Goal: Task Accomplishment & Management: Manage account settings

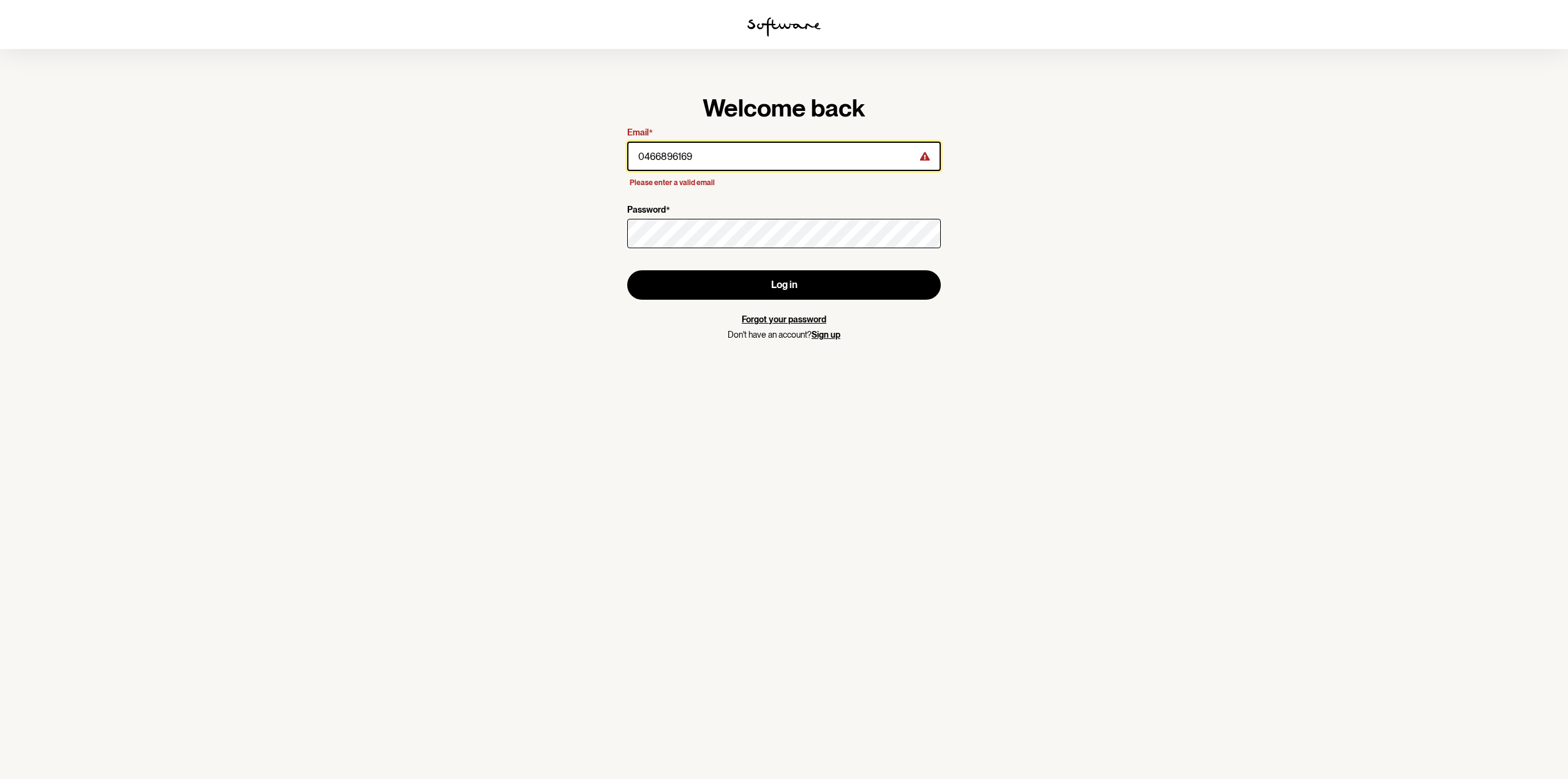
click at [728, 164] on input "0466896169" at bounding box center [784, 156] width 313 height 30
drag, startPoint x: 722, startPoint y: 159, endPoint x: 581, endPoint y: 152, distance: 141.2
click at [581, 153] on section "Welcome back Email * 0466896169 Please enter a valid email Password * Log in Fo…" at bounding box center [784, 389] width 1568 height 779
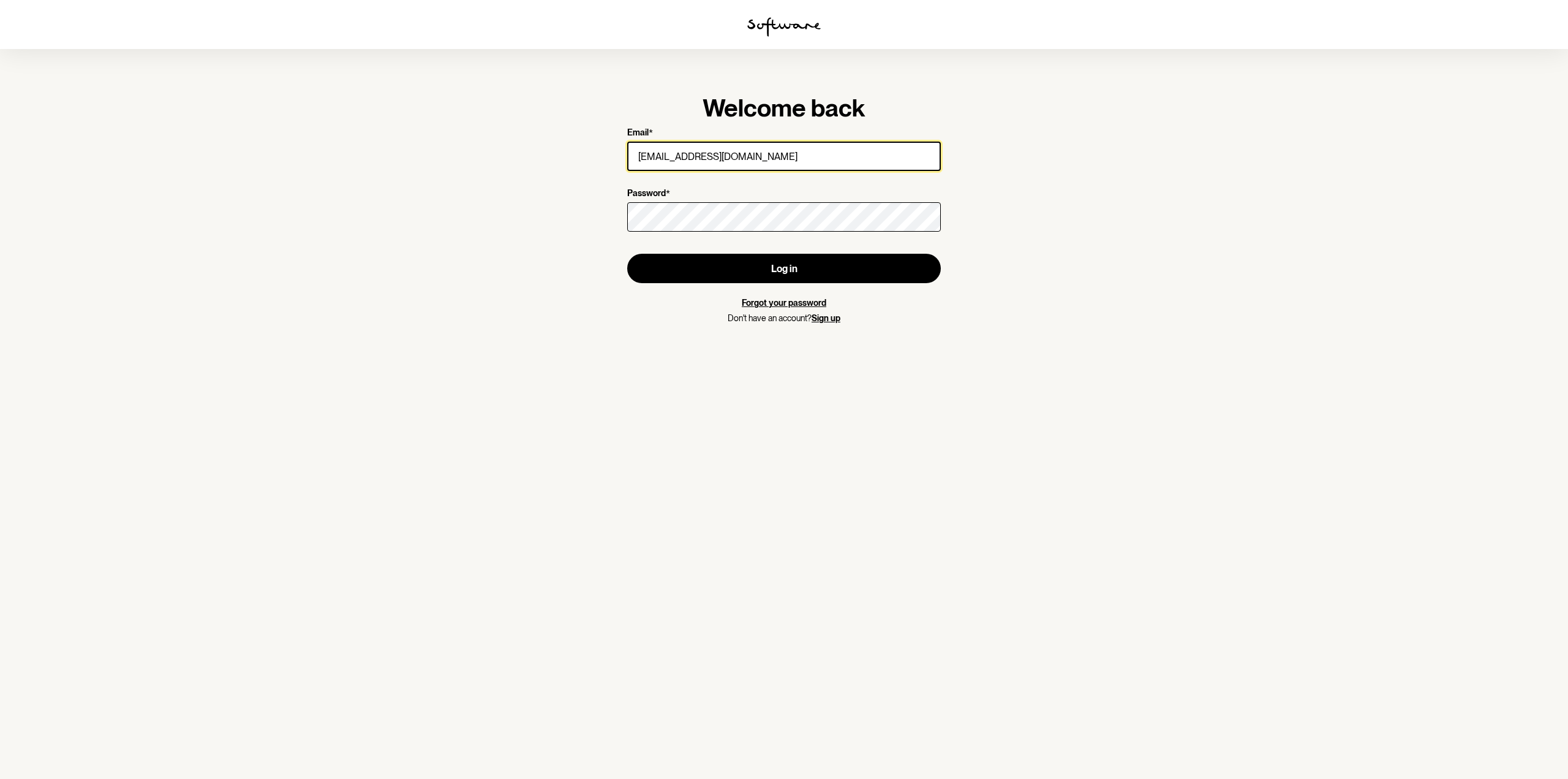
type input "elliot.roberts8@outlook.com"
click at [1102, 243] on section "Welcome back Email * elliot.roberts8@outlook.com Password * Log in Forgot your …" at bounding box center [784, 389] width 1568 height 779
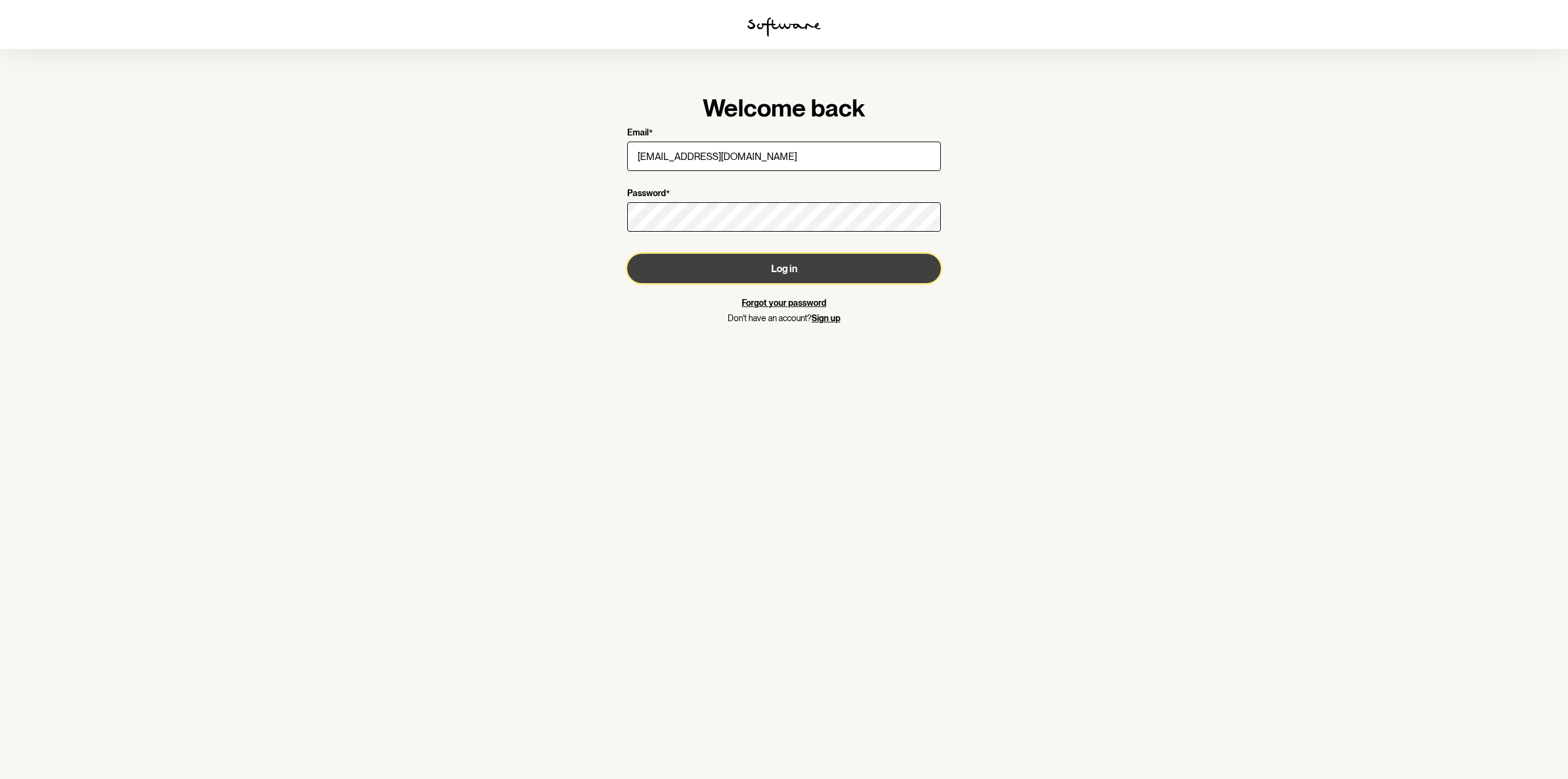
click at [829, 263] on button "Log in" at bounding box center [784, 268] width 313 height 30
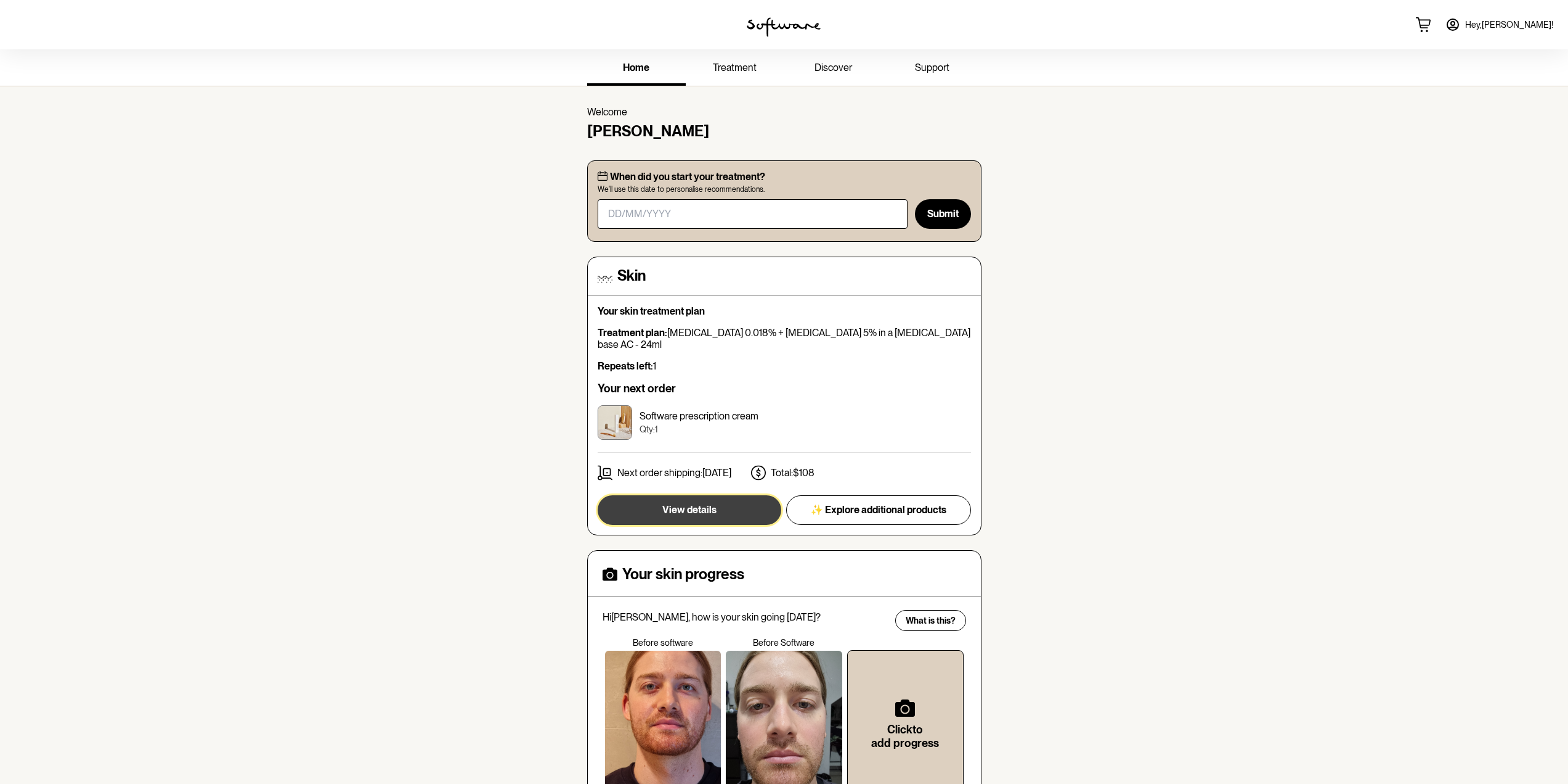
click at [680, 503] on span "View details" at bounding box center [689, 509] width 54 height 12
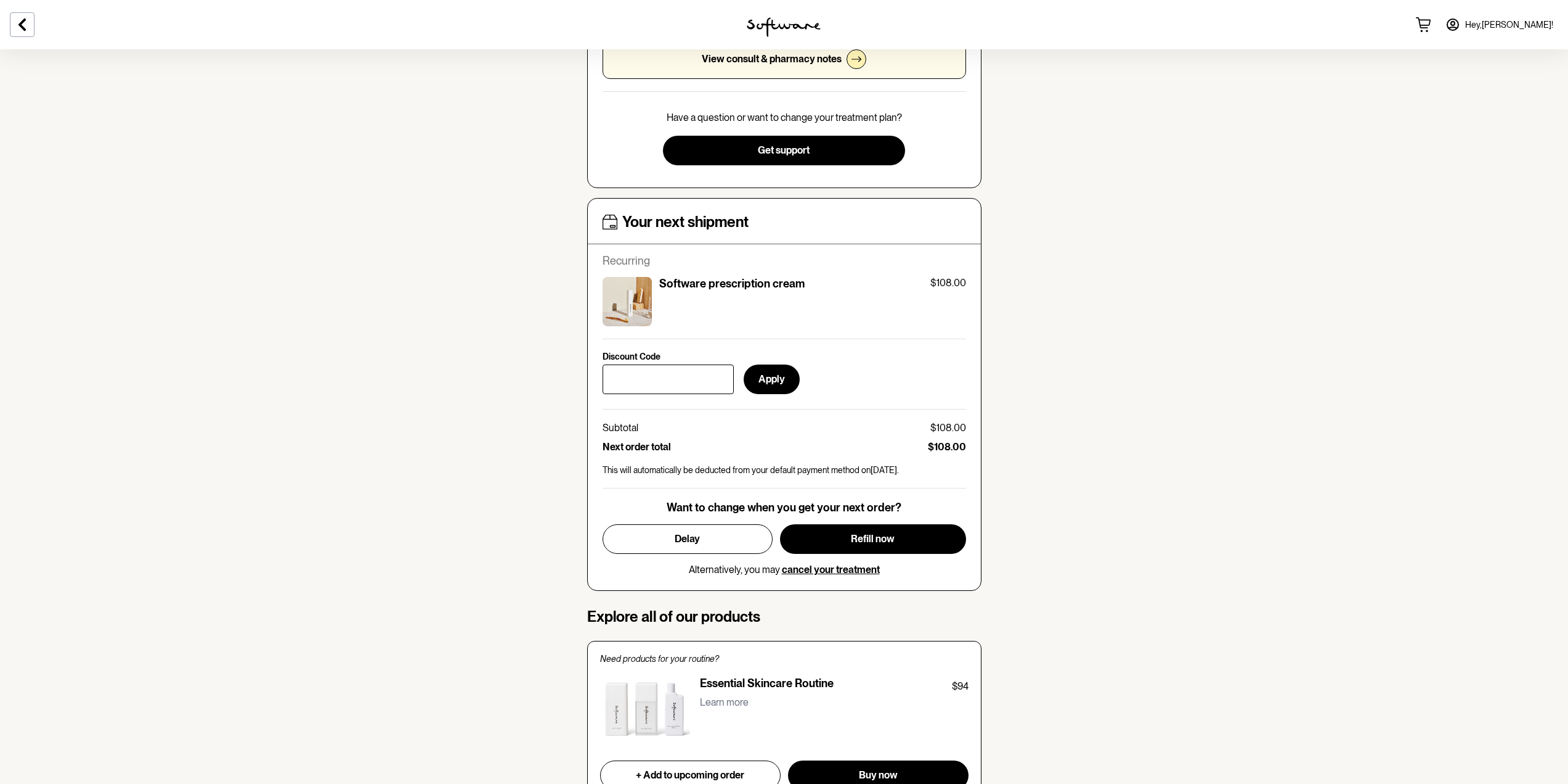
scroll to position [370, 0]
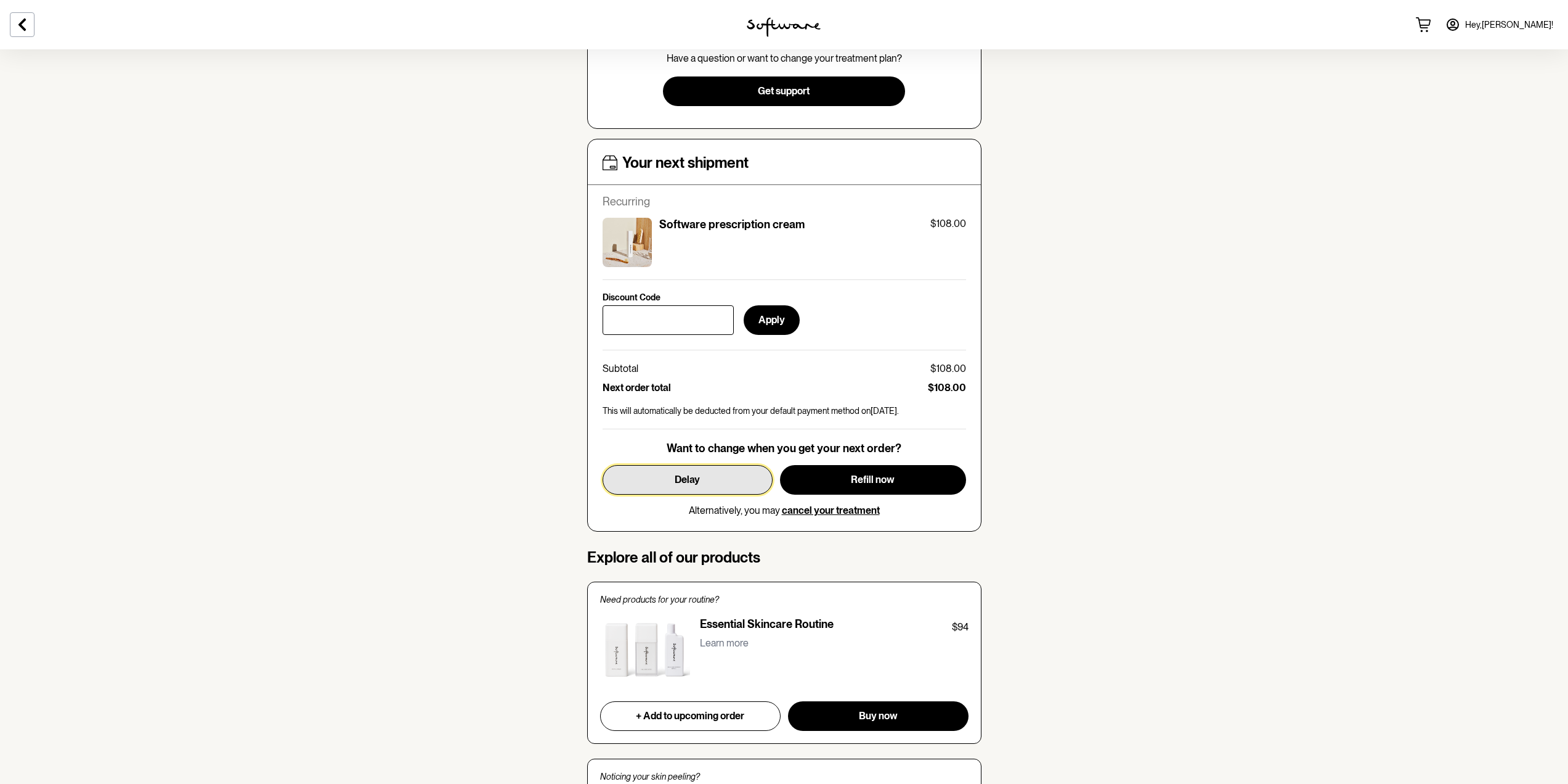
click at [678, 483] on span "Delay" at bounding box center [687, 479] width 25 height 12
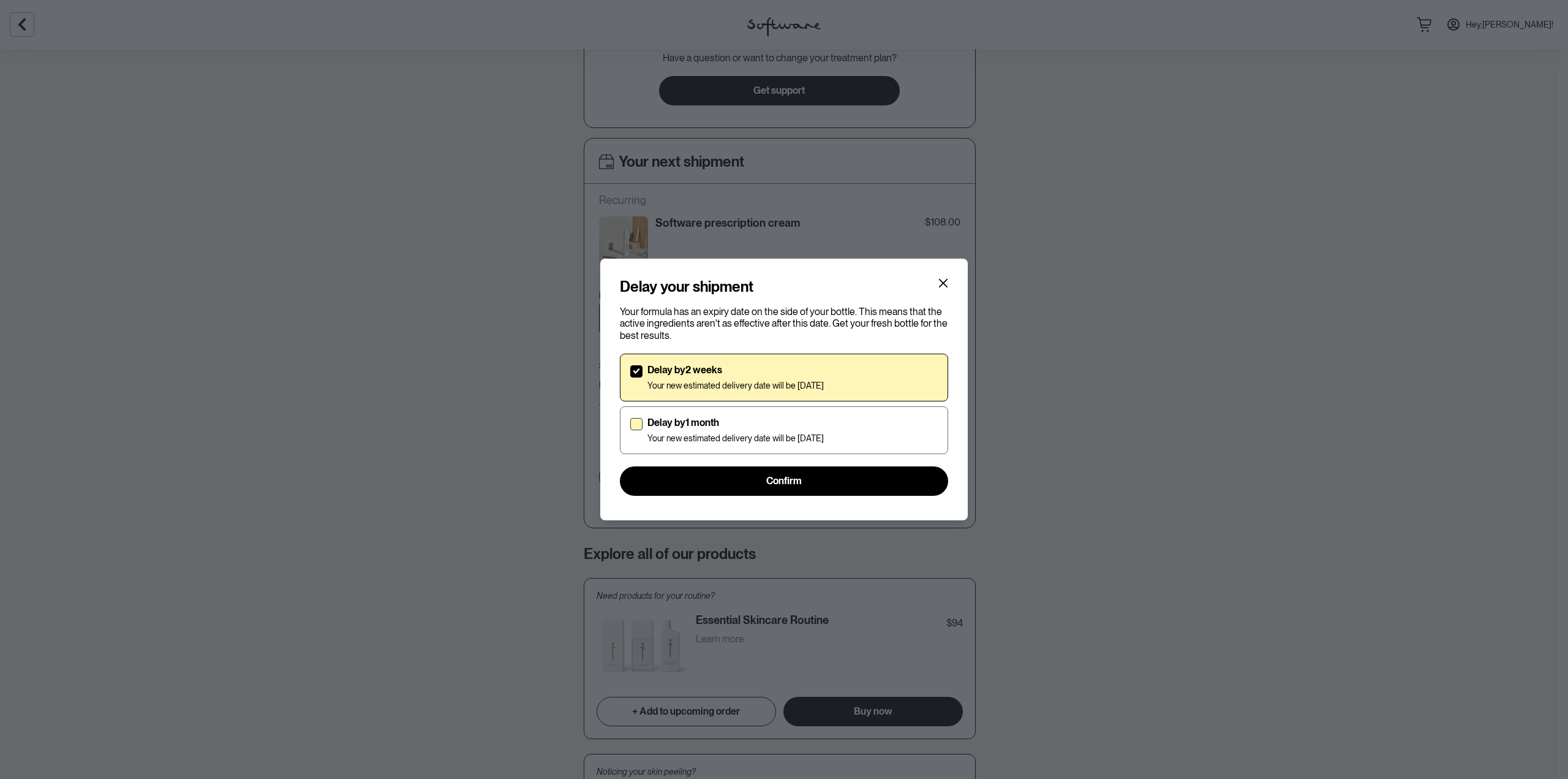
click at [668, 425] on p "Delay by 1 month" at bounding box center [736, 423] width 176 height 11
click at [630, 429] on input "Delay by 1 month Your new estimated delivery date will be 24th Sep 2025" at bounding box center [629, 429] width 1 height 1
checkbox input "true"
checkbox input "false"
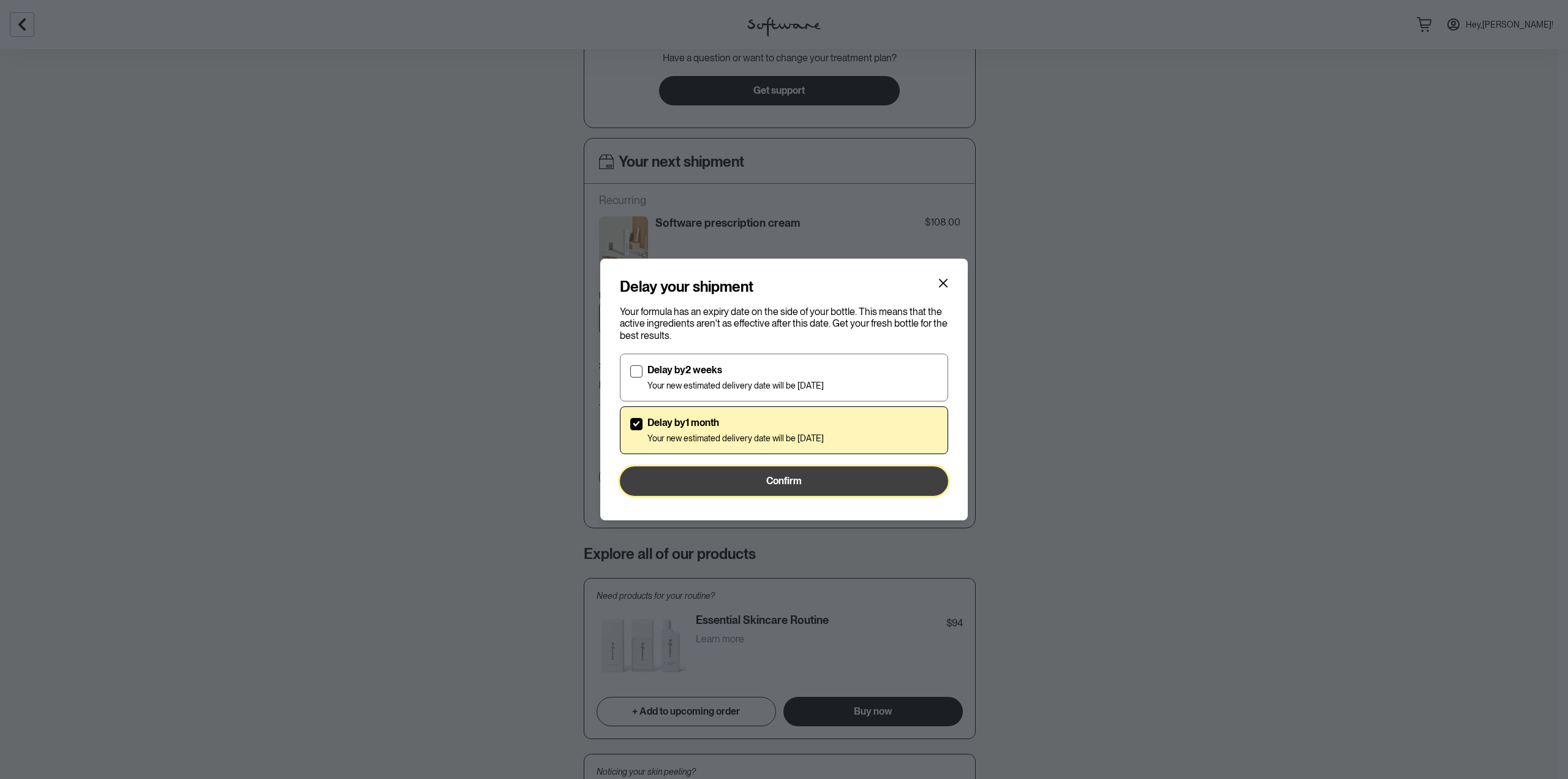
click at [734, 475] on button "Confirm" at bounding box center [784, 480] width 329 height 30
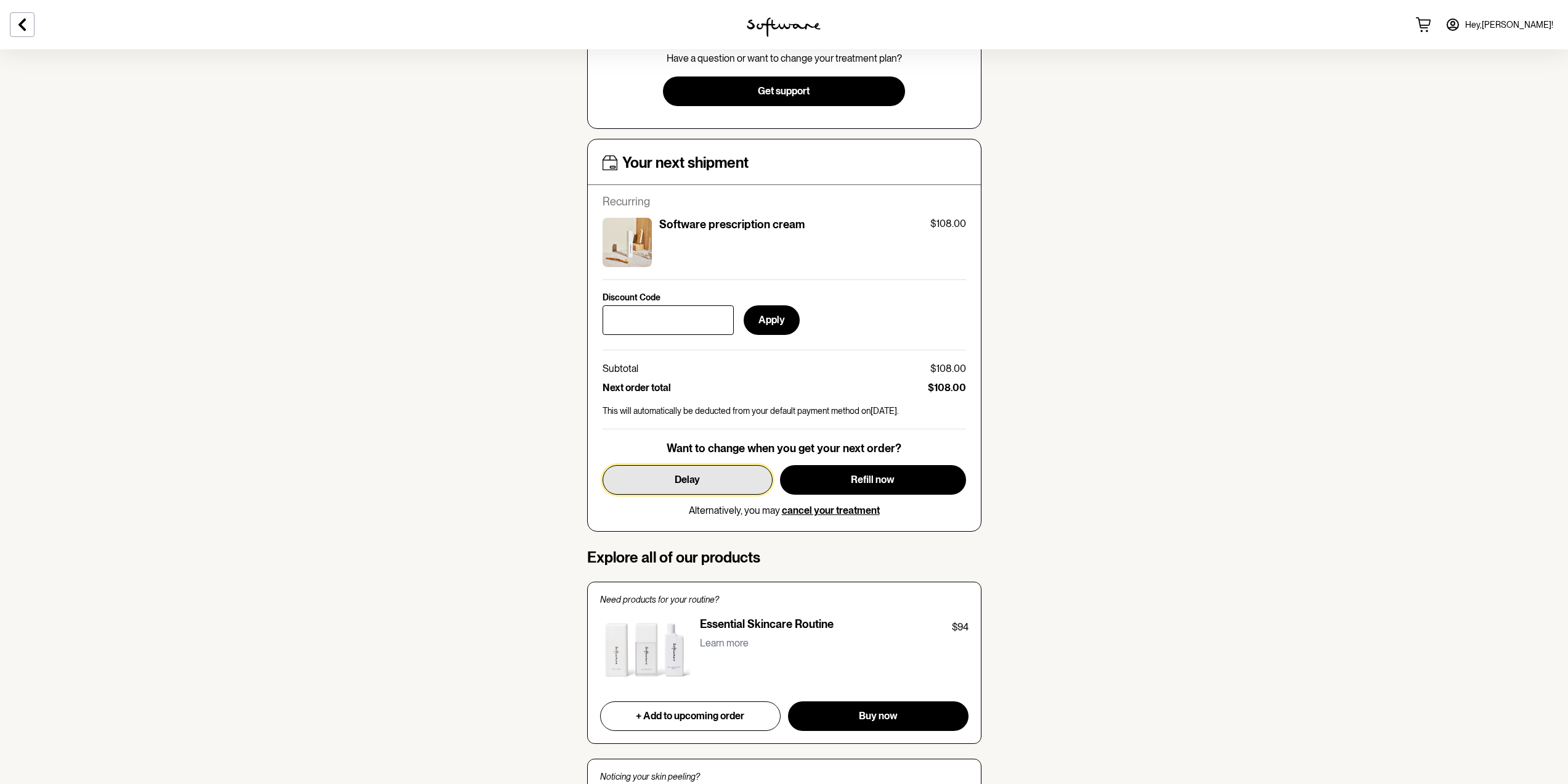
click at [680, 477] on span "Delay" at bounding box center [687, 479] width 25 height 12
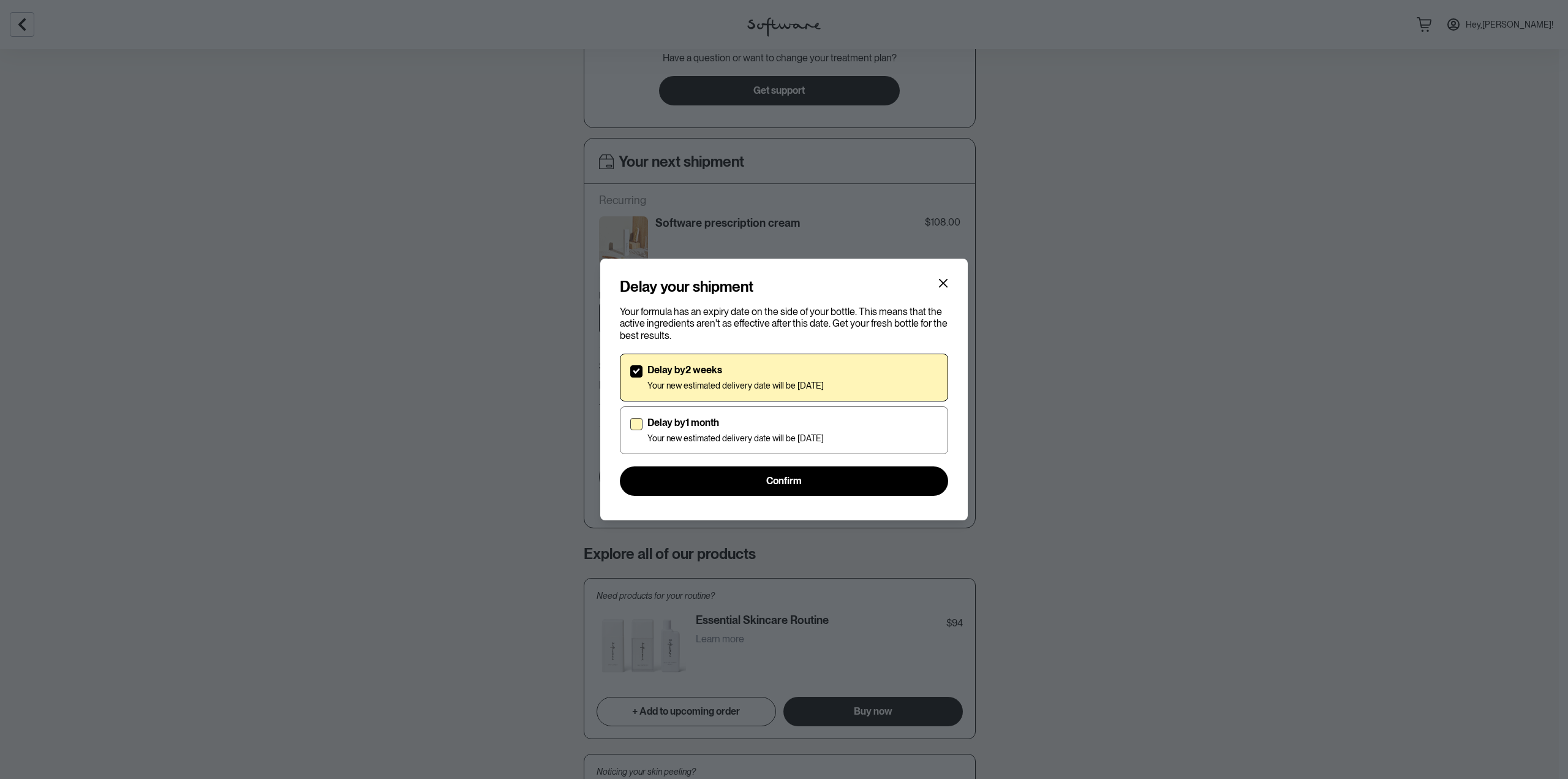
click at [637, 425] on span at bounding box center [636, 424] width 12 height 12
click at [630, 429] on input "Delay by 1 month Your new estimated delivery date will be 24th Sep 2025" at bounding box center [629, 429] width 1 height 1
checkbox input "true"
checkbox input "false"
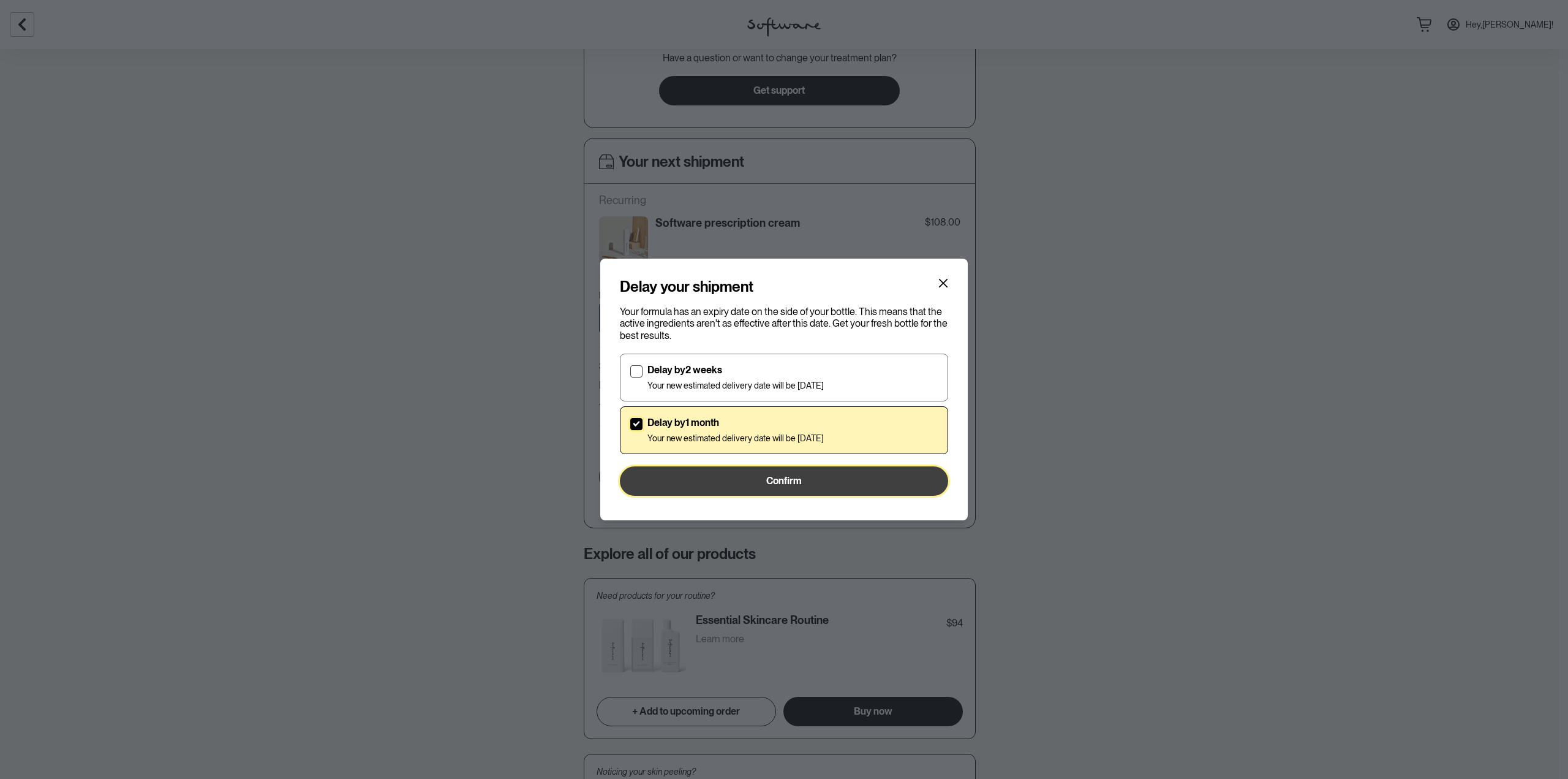
click at [731, 473] on button "Confirm" at bounding box center [784, 480] width 329 height 30
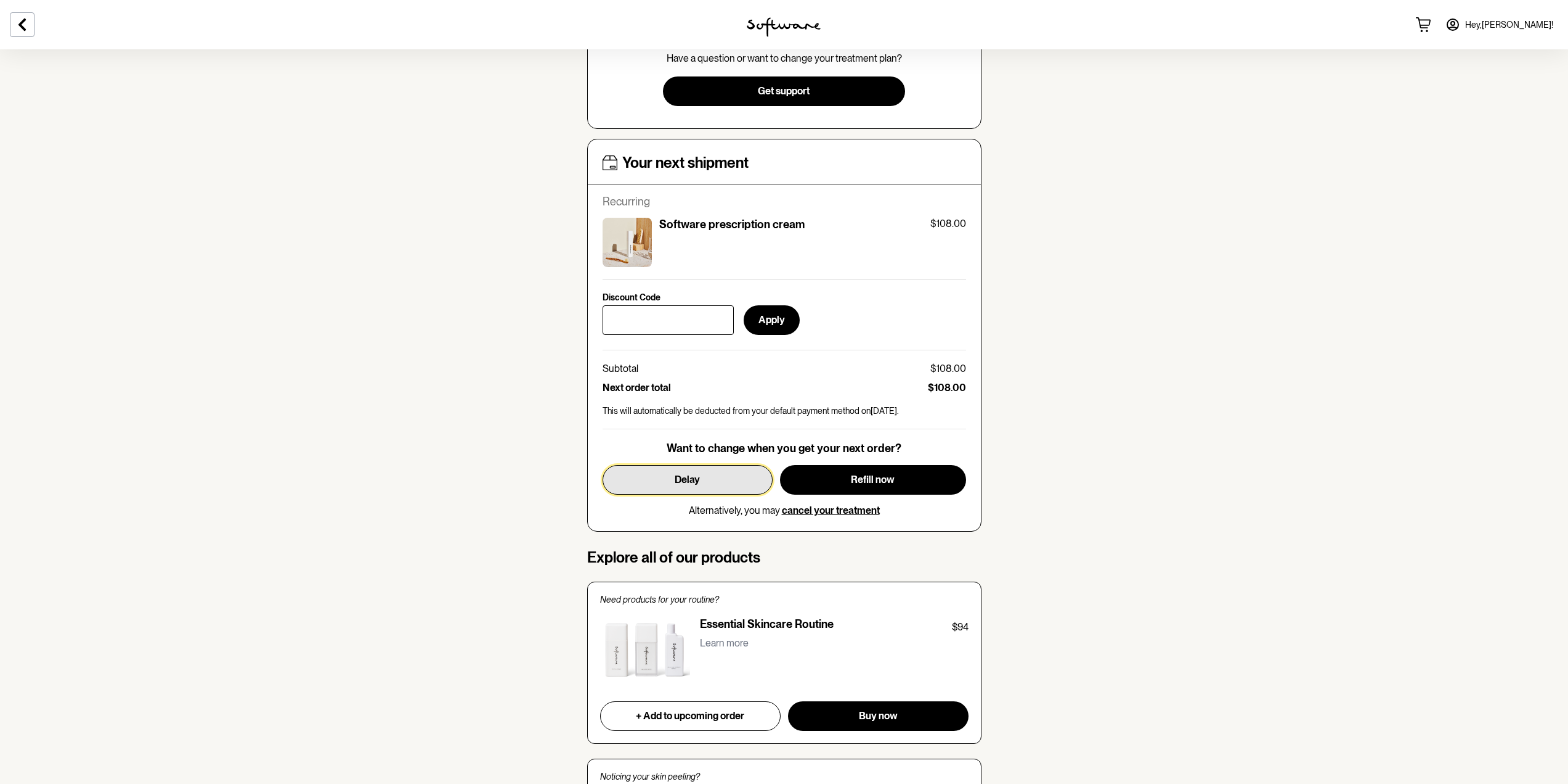
click at [636, 484] on button "Delay" at bounding box center [687, 479] width 170 height 30
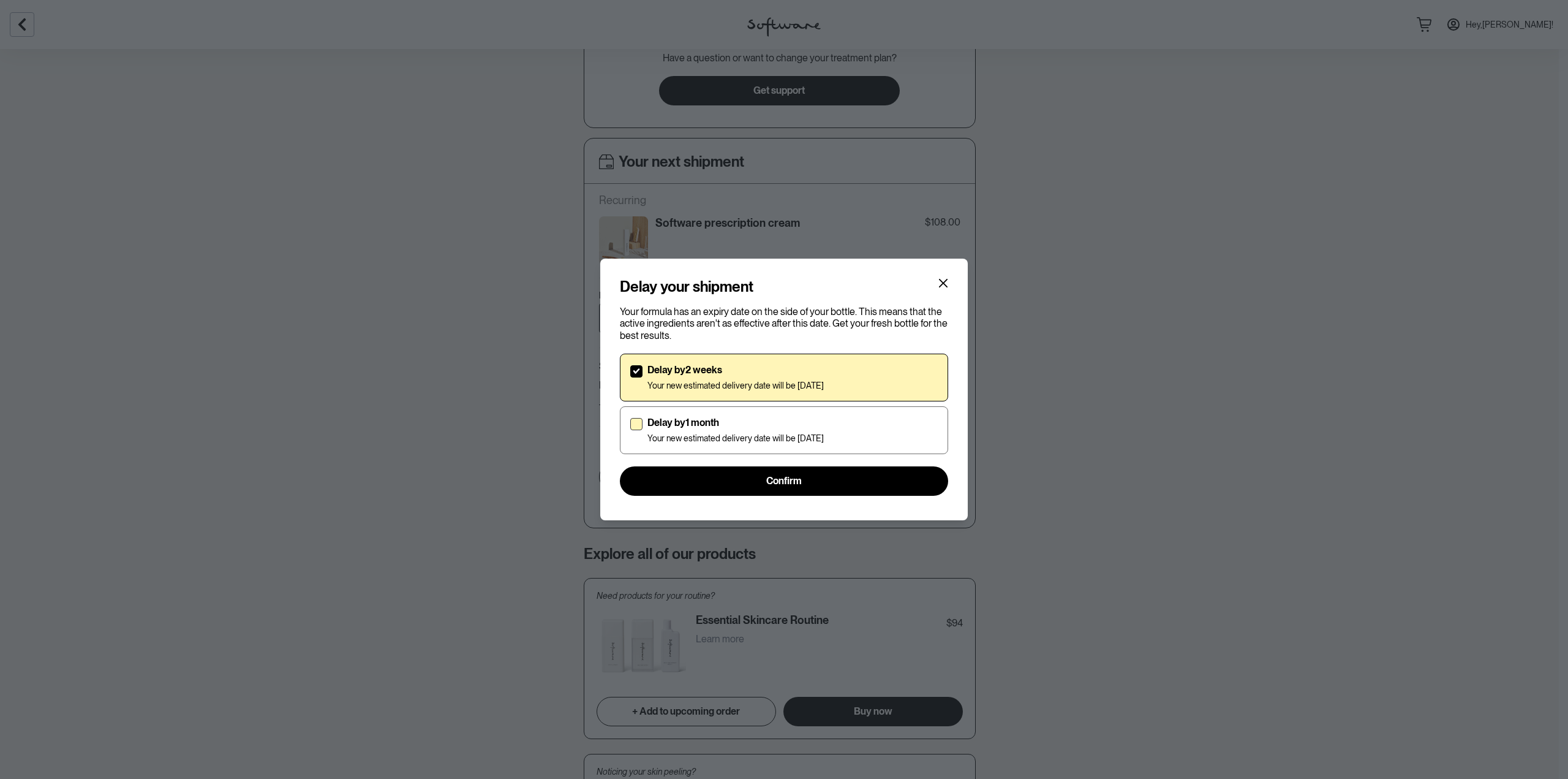
click at [627, 422] on label "Delay by 1 month Your new estimated delivery date will be 24th Sep 2025" at bounding box center [784, 430] width 329 height 48
click at [629, 429] on input "Delay by 1 month Your new estimated delivery date will be 24th Sep 2025" at bounding box center [629, 429] width 1 height 1
checkbox input "true"
checkbox input "false"
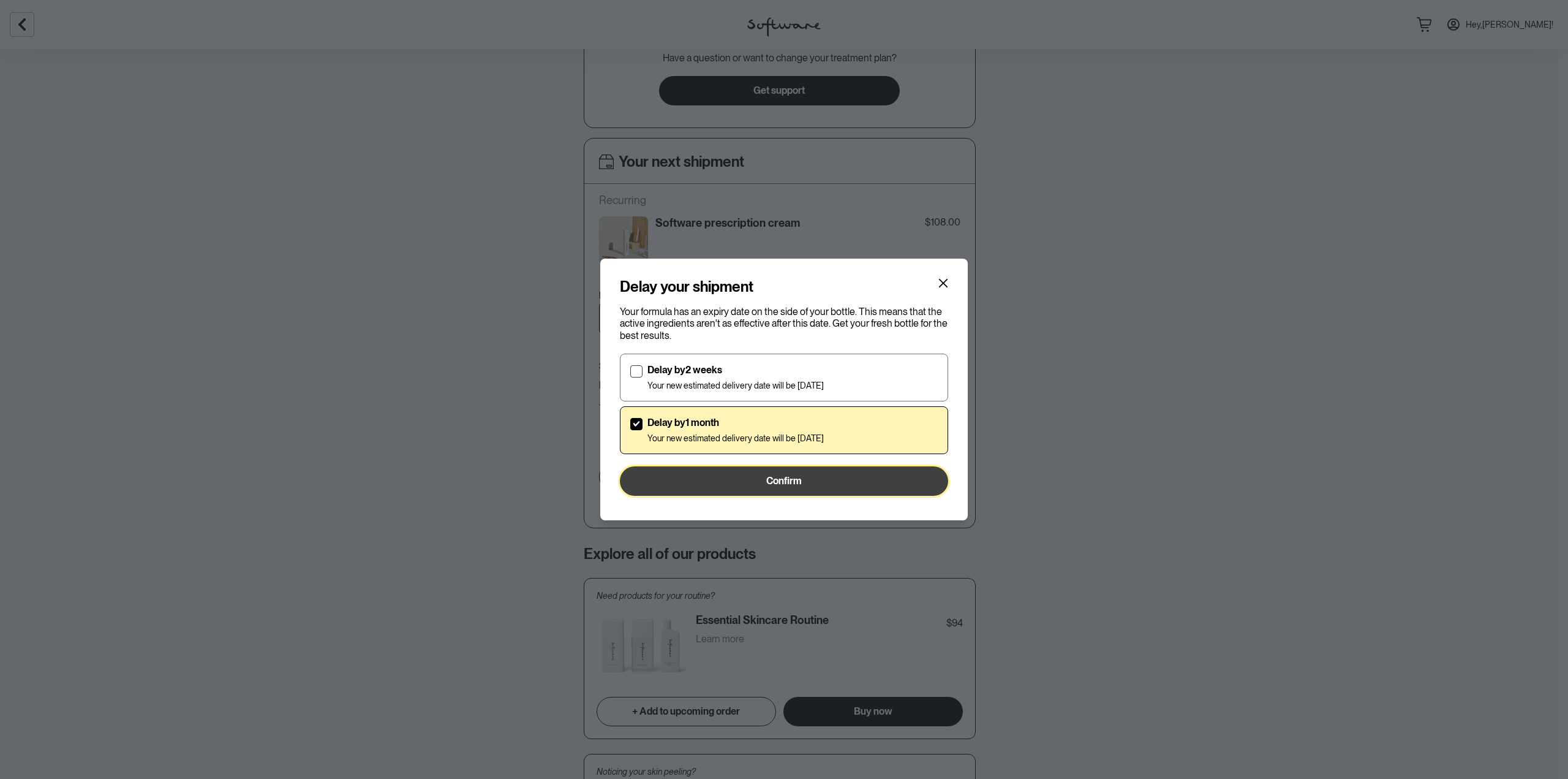
click at [704, 478] on button "Confirm" at bounding box center [784, 480] width 329 height 30
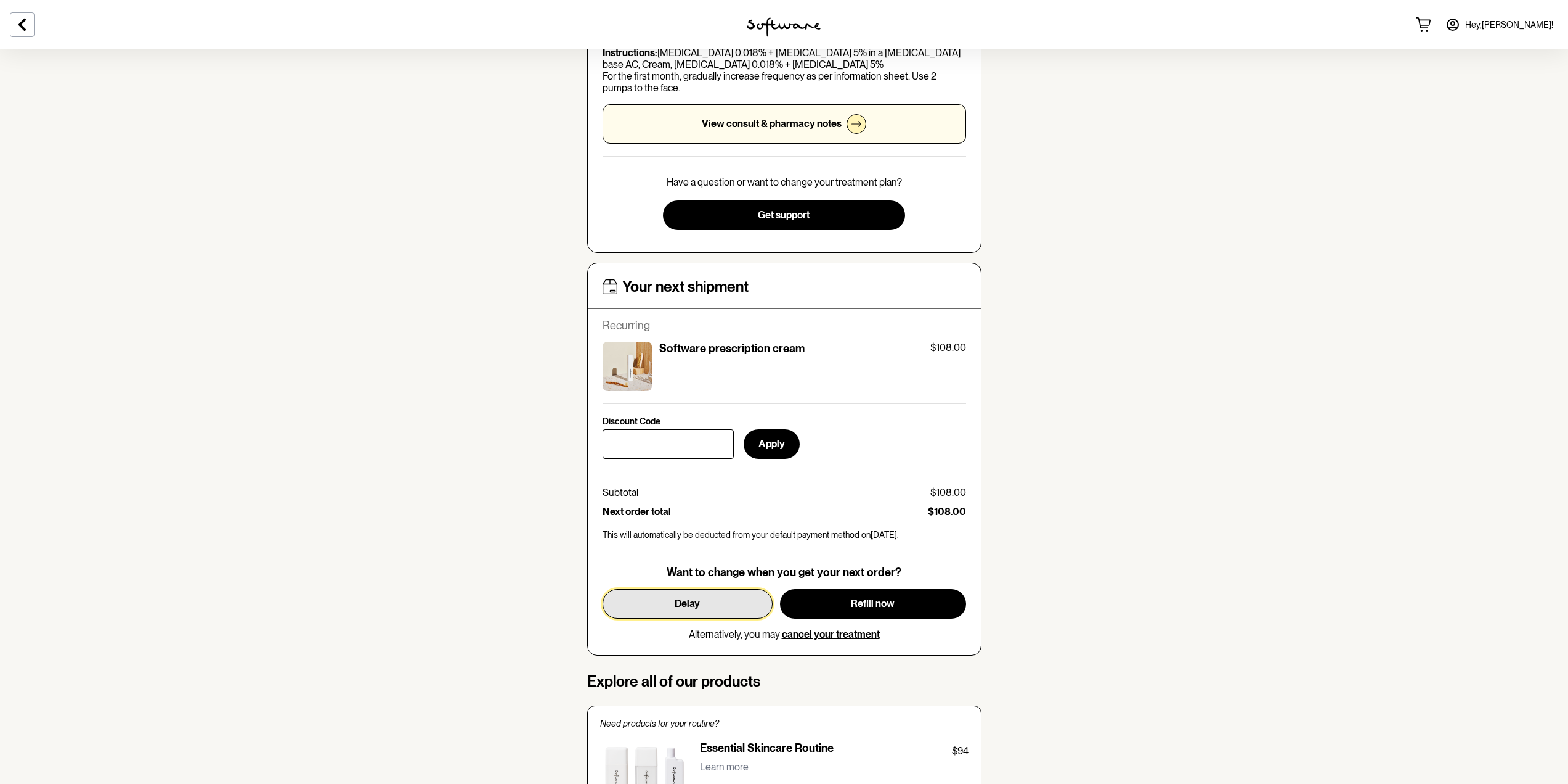
scroll to position [247, 0]
click at [688, 608] on span "Delay" at bounding box center [687, 603] width 25 height 12
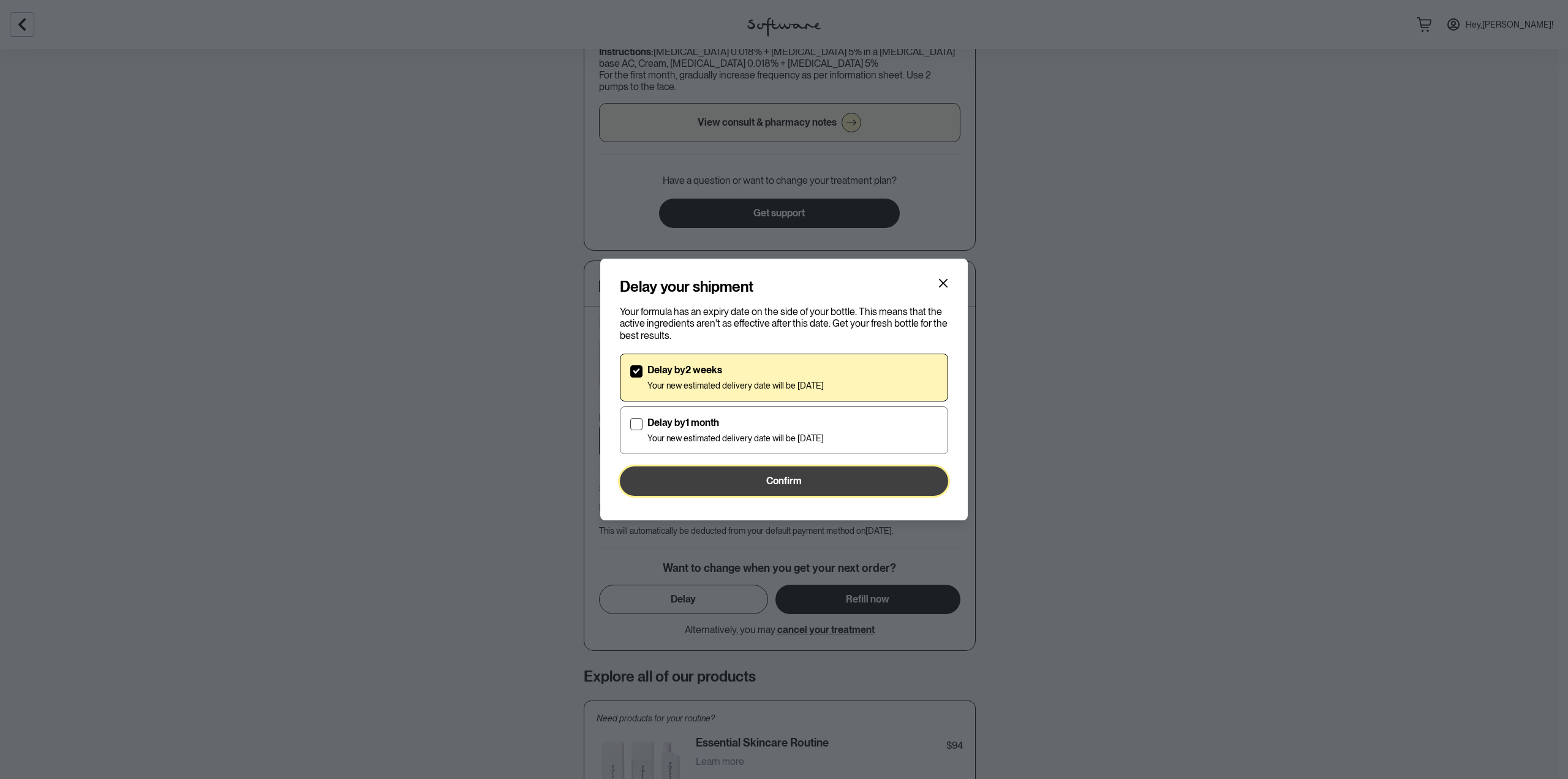
click at [743, 476] on button "Confirm" at bounding box center [784, 480] width 329 height 30
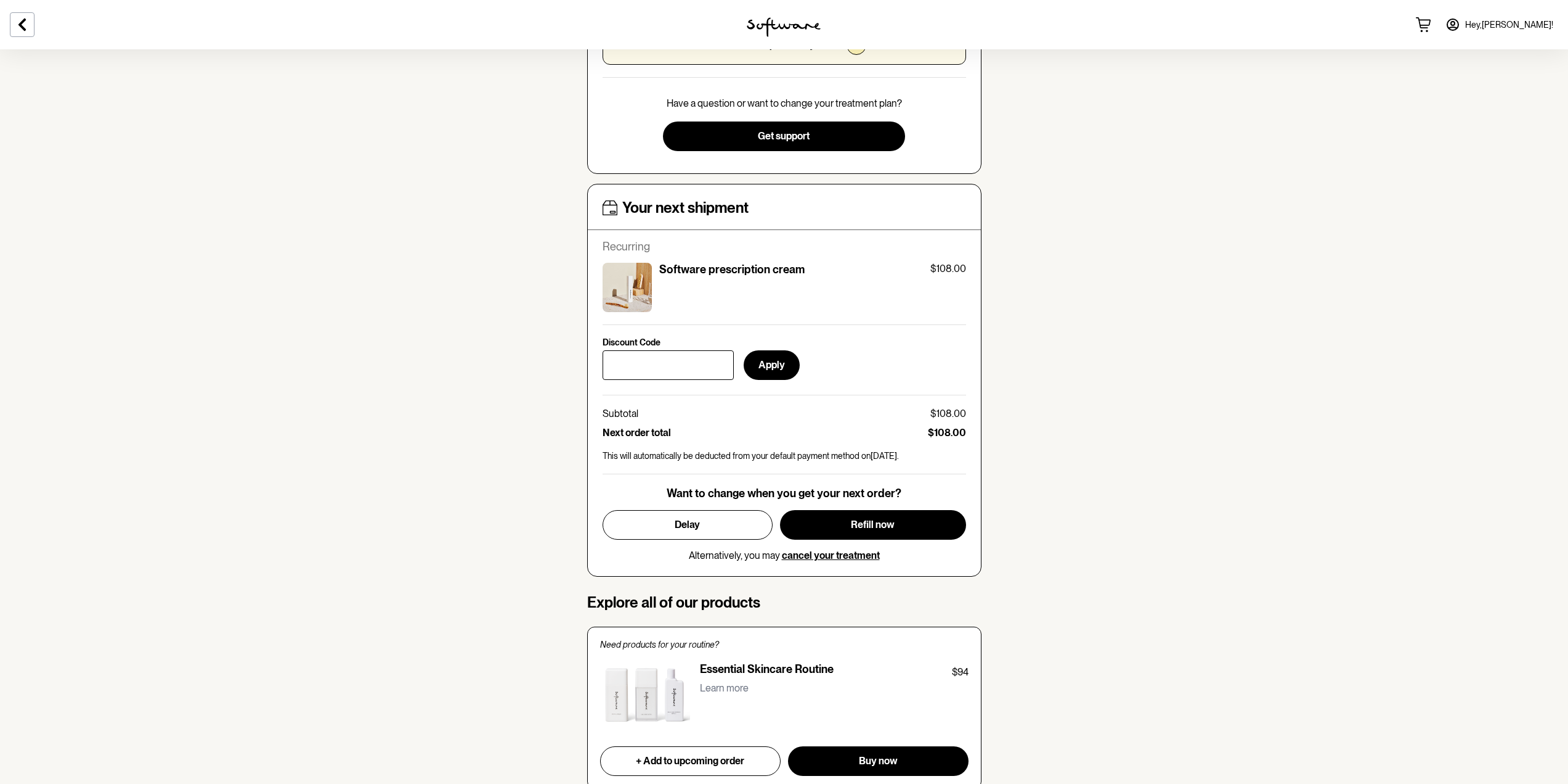
scroll to position [493, 0]
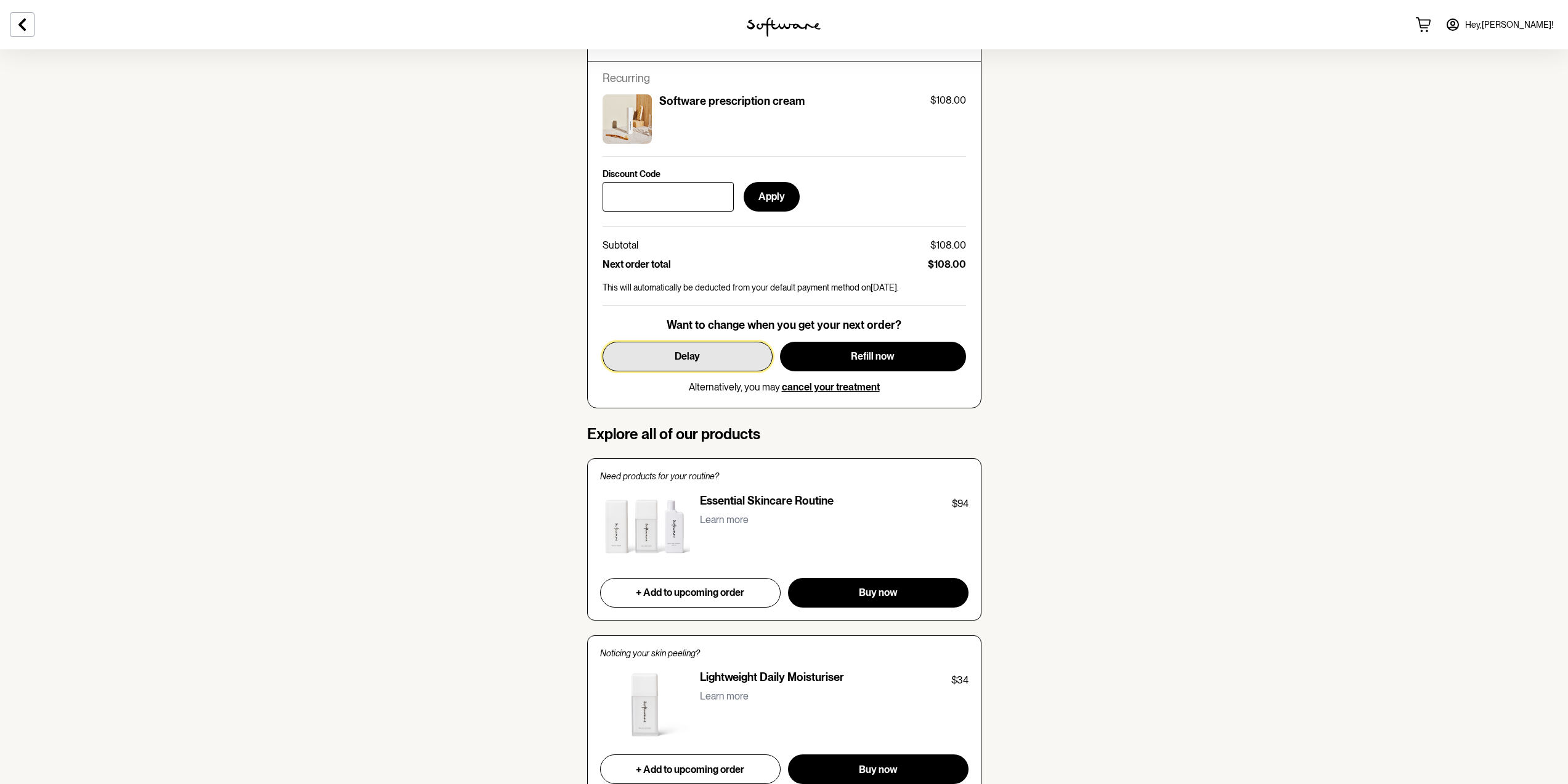
click at [691, 365] on button "Delay" at bounding box center [687, 356] width 170 height 30
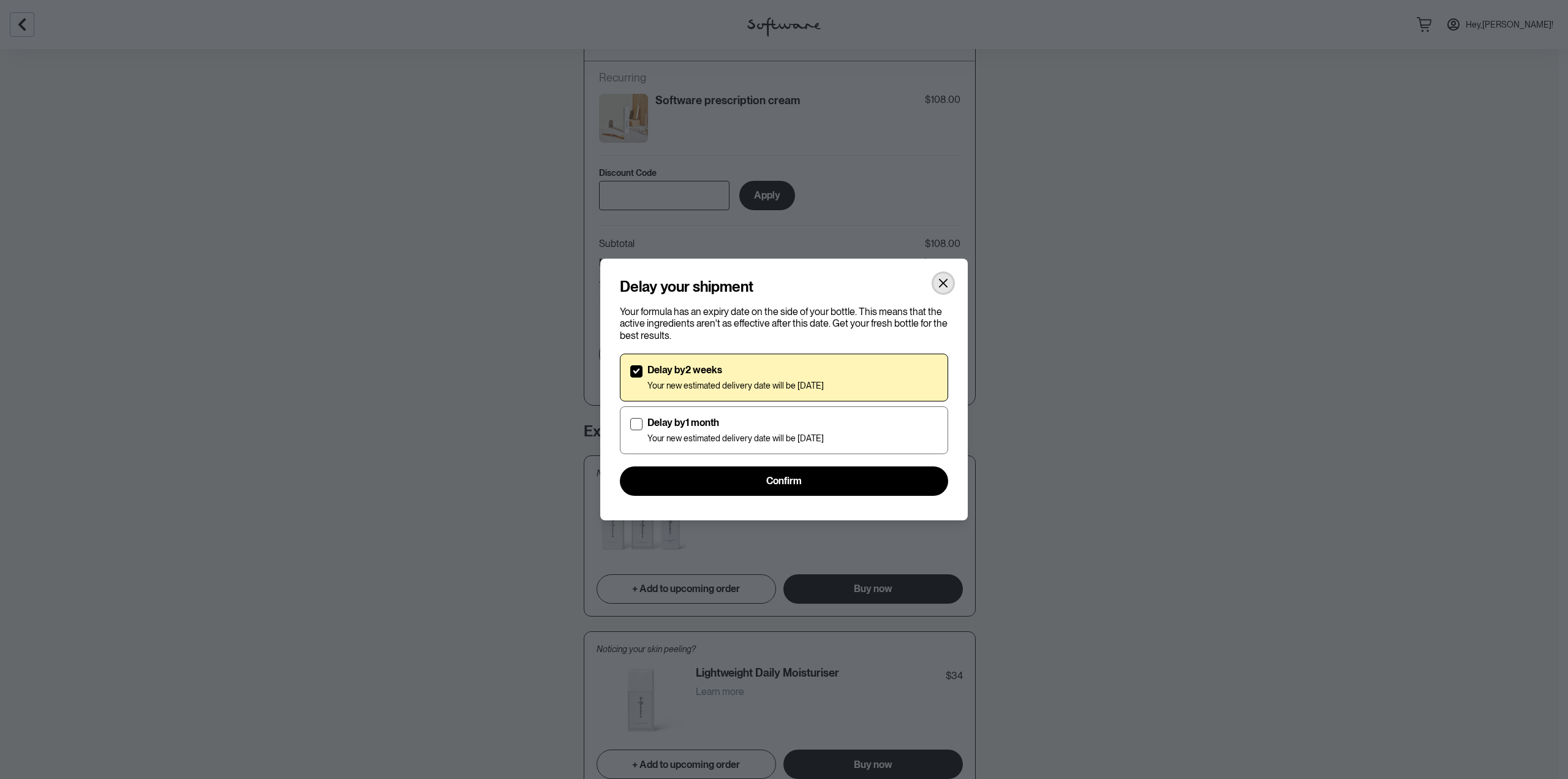
click at [949, 281] on button "Close" at bounding box center [943, 283] width 19 height 19
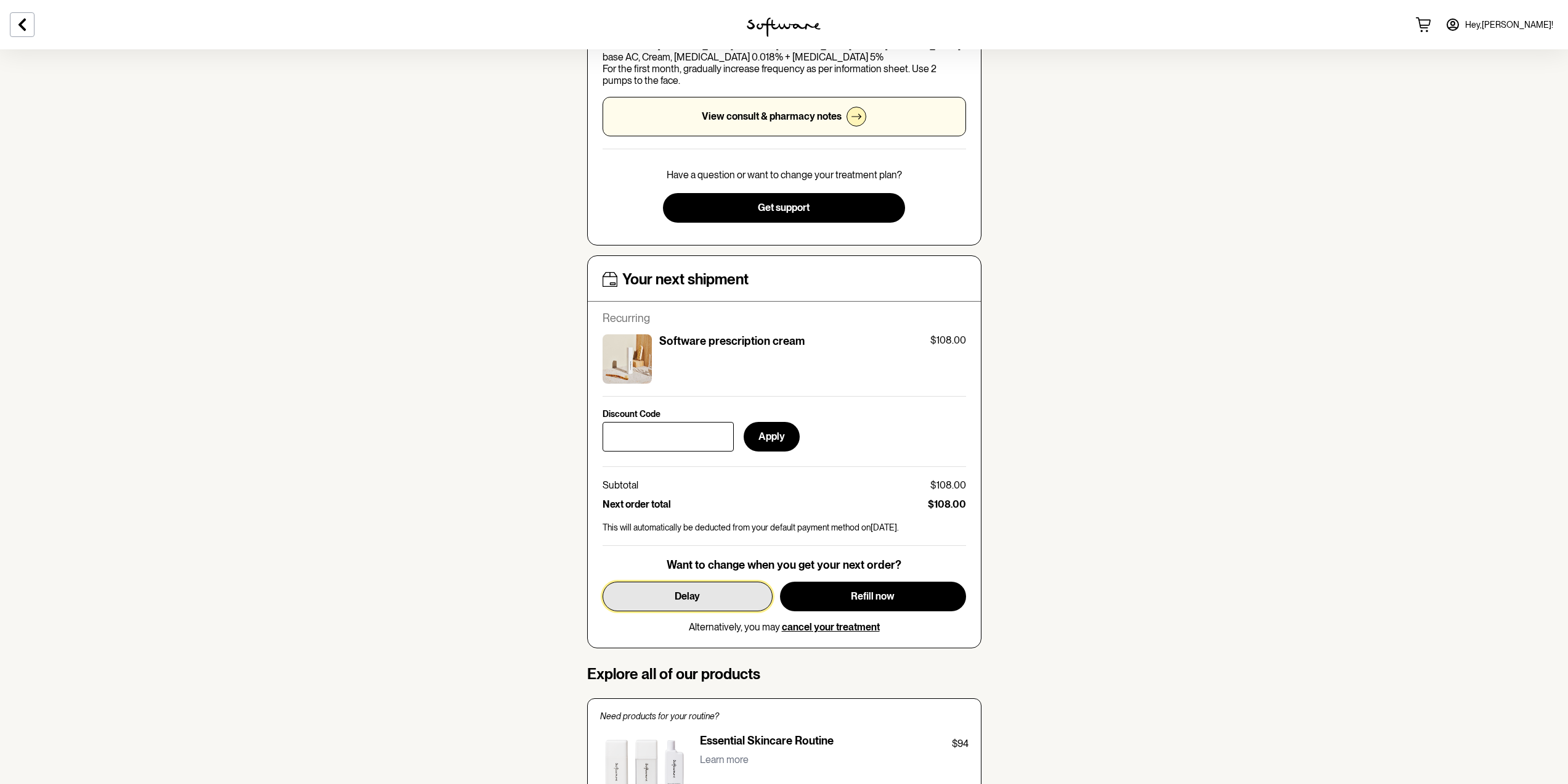
scroll to position [0, 0]
